Goal: Task Accomplishment & Management: Use online tool/utility

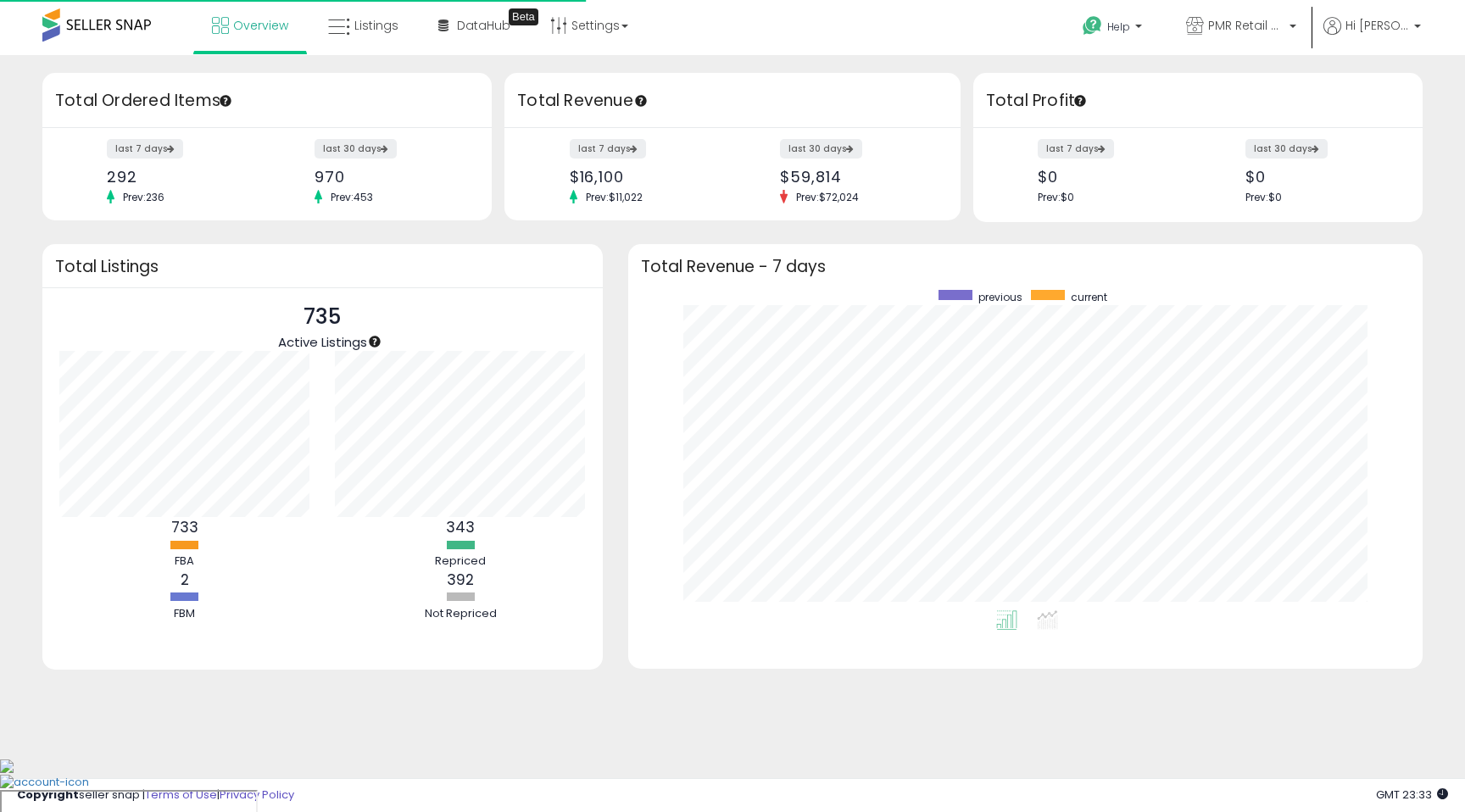
scroll to position [320, 761]
click at [363, 42] on link "Listings" at bounding box center [363, 25] width 96 height 51
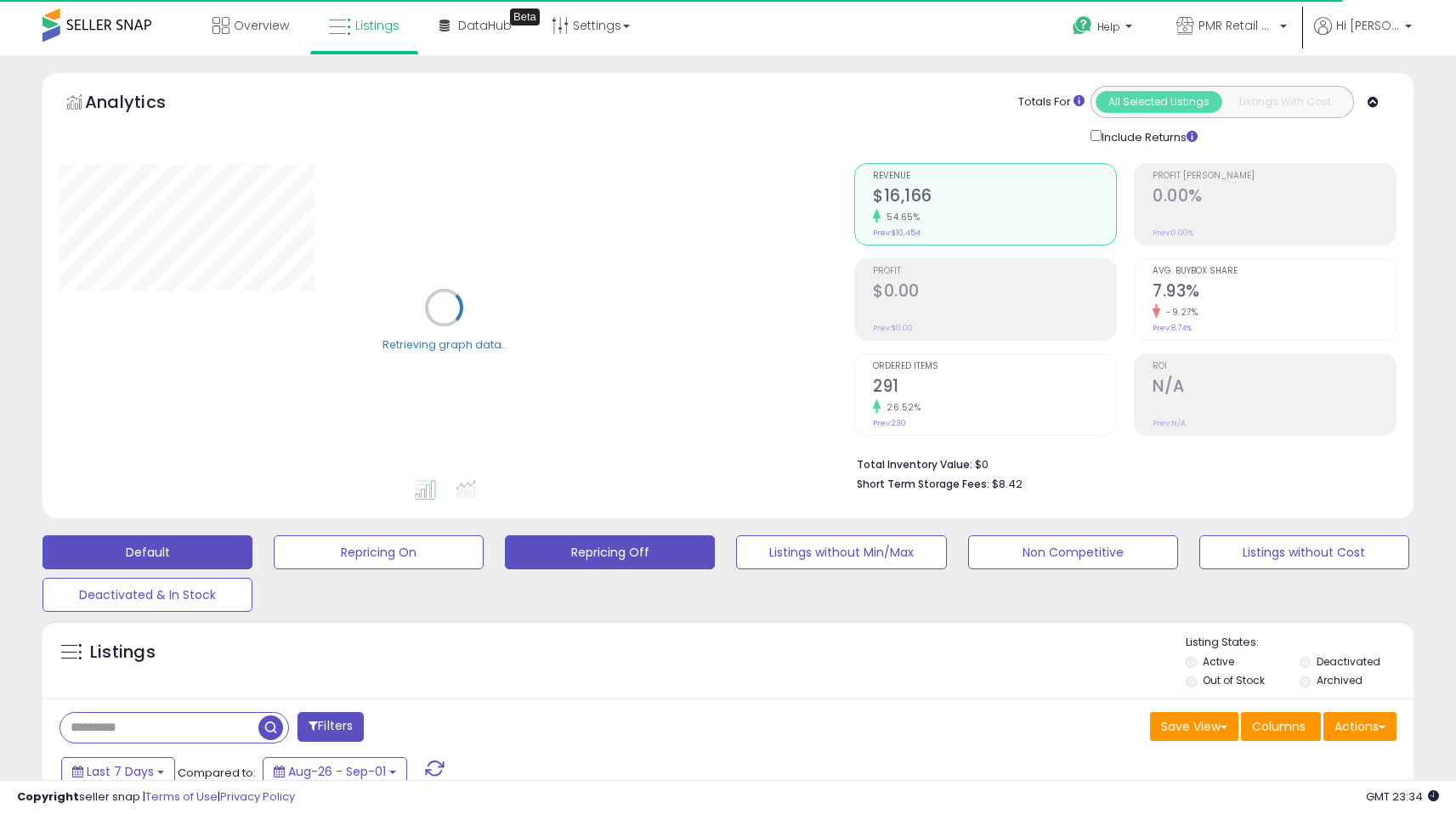
click at [635, 555] on button "Repricing Off" at bounding box center [610, 552] width 210 height 34
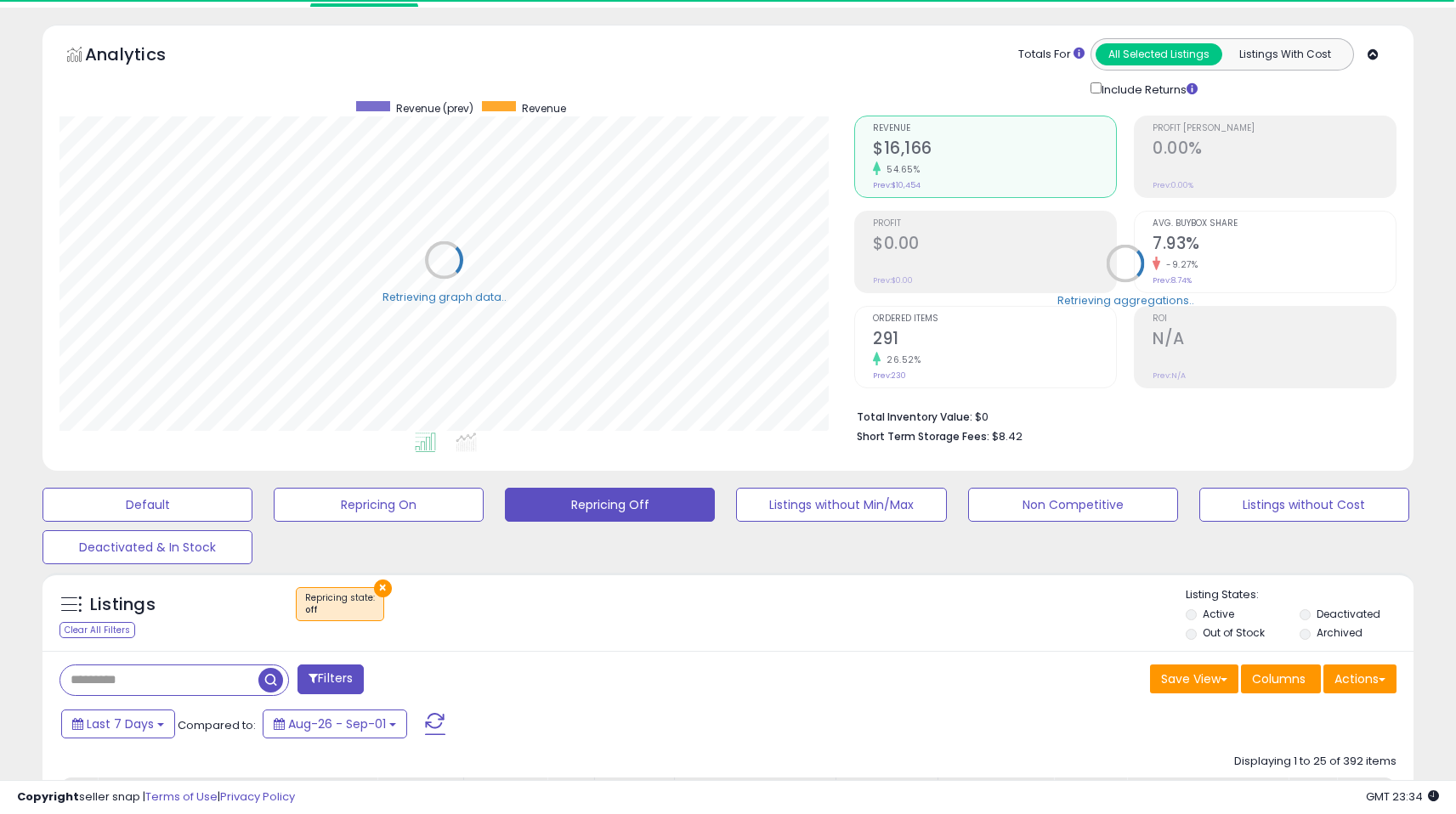
scroll to position [348, 795]
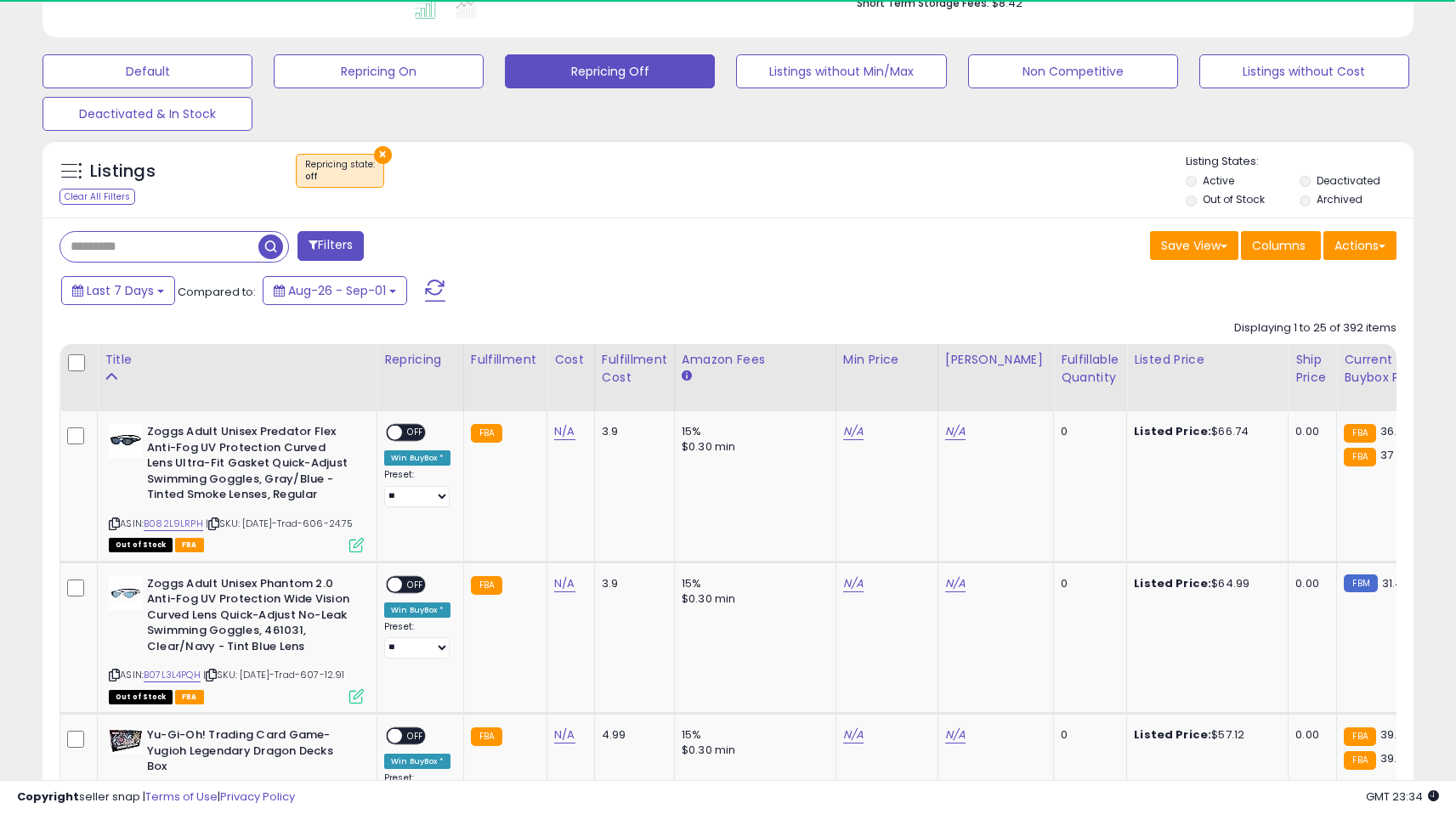
drag, startPoint x: 1463, startPoint y: 137, endPoint x: 1453, endPoint y: 411, distance: 274.2
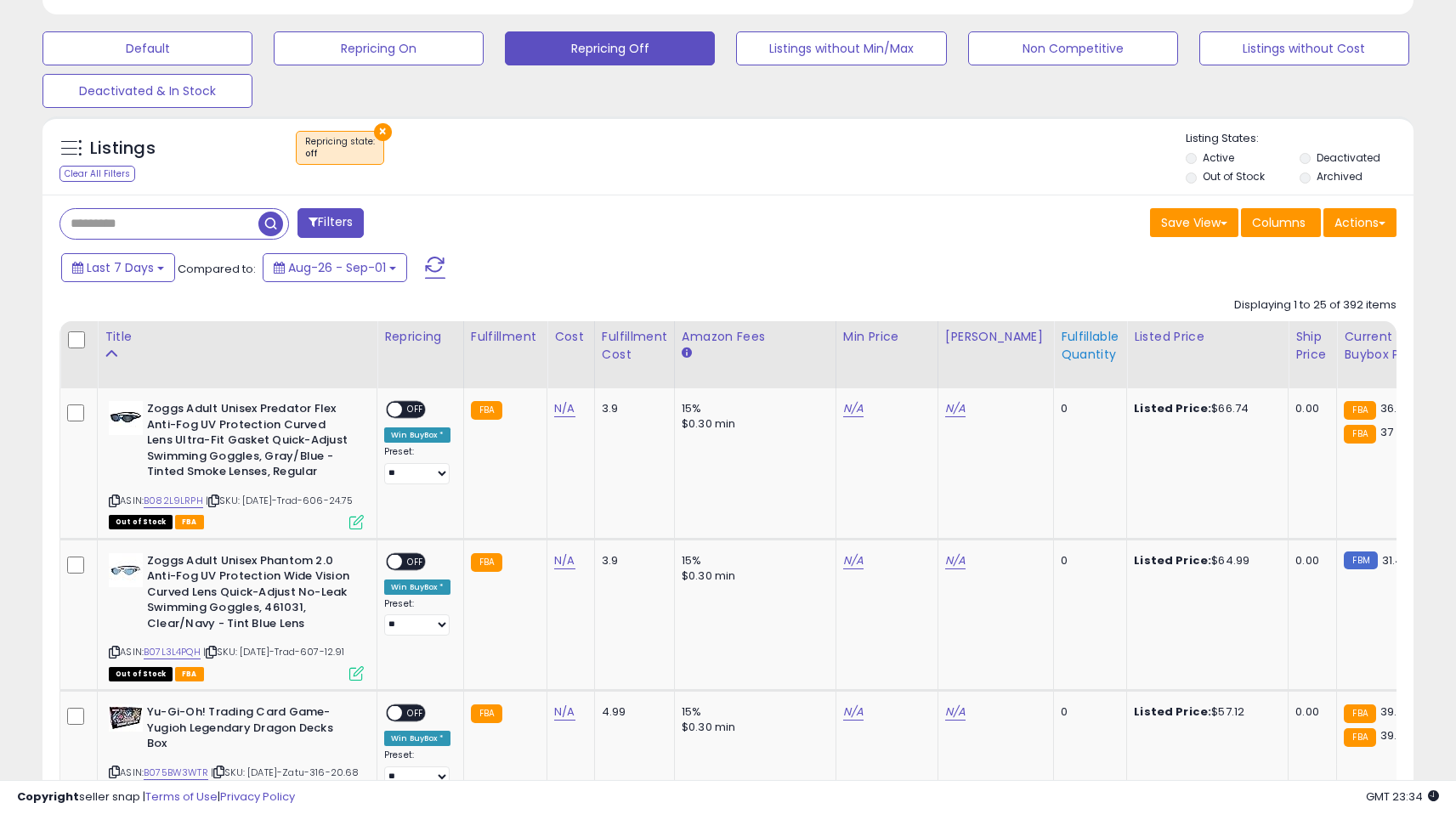
click at [1075, 353] on div "Fulfillable Quantity" at bounding box center [1089, 346] width 58 height 36
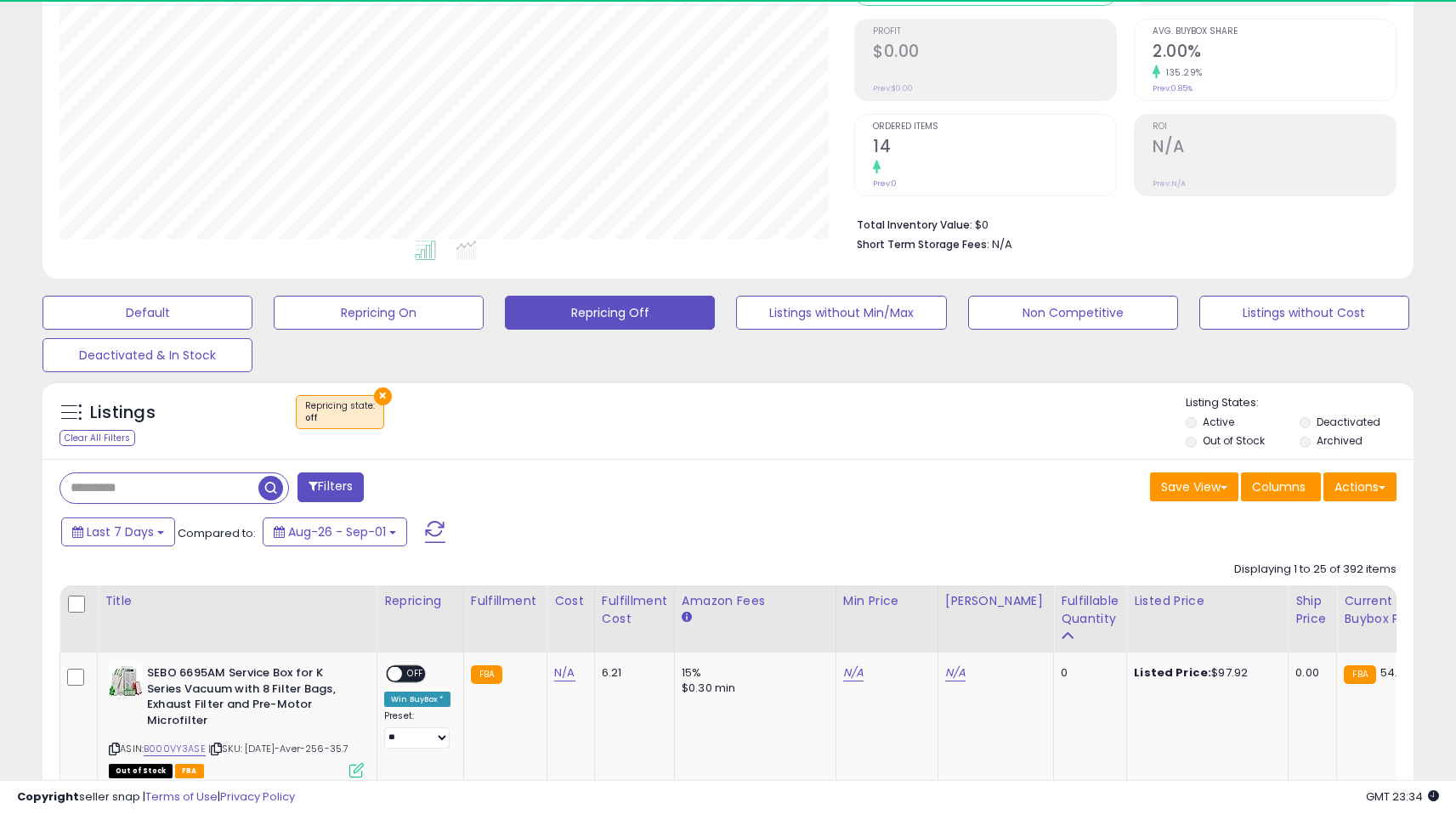
scroll to position [504, 0]
